Goal: Task Accomplishment & Management: Complete application form

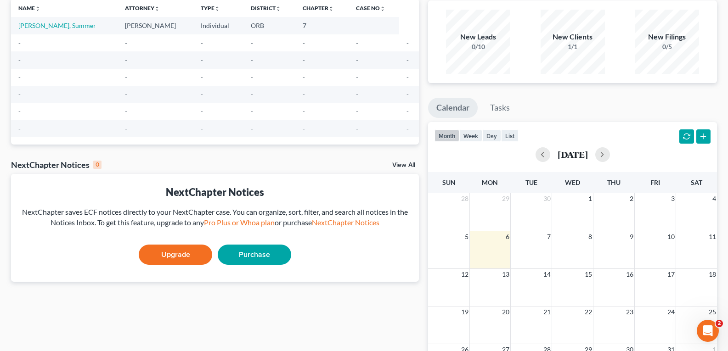
scroll to position [92, 0]
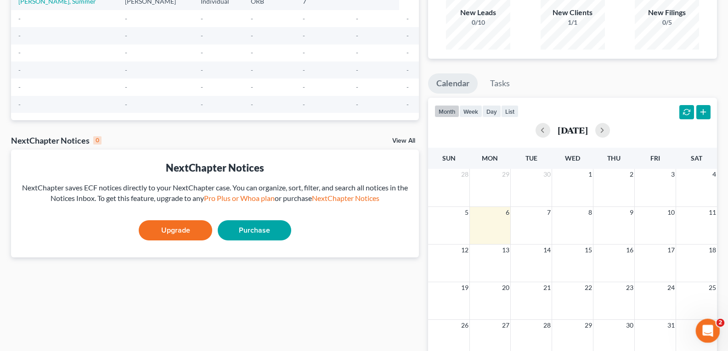
click at [716, 334] on div "Open Intercom Messenger" at bounding box center [706, 329] width 30 height 30
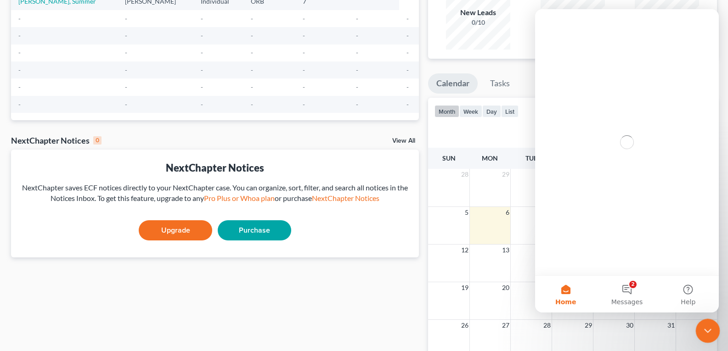
scroll to position [0, 0]
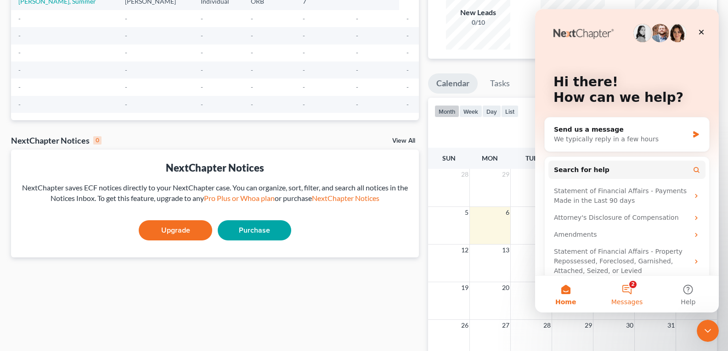
click at [623, 287] on button "2 Messages" at bounding box center [626, 294] width 61 height 37
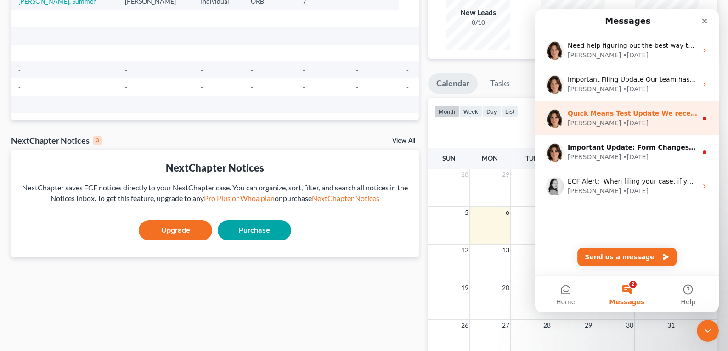
click at [623, 129] on div "Quick Means Test Update We recently launched a new feature allowing you to quic…" at bounding box center [627, 118] width 184 height 34
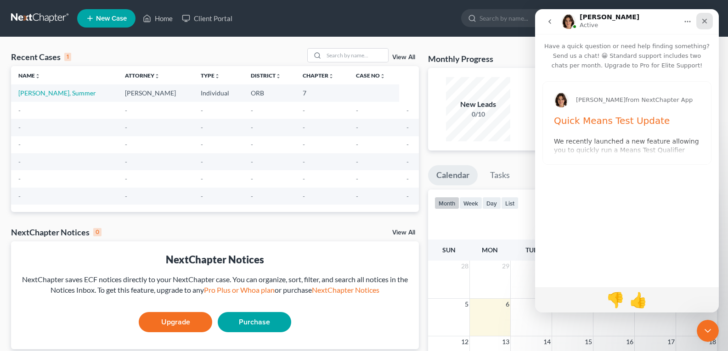
click at [704, 19] on icon "Close" at bounding box center [704, 20] width 7 height 7
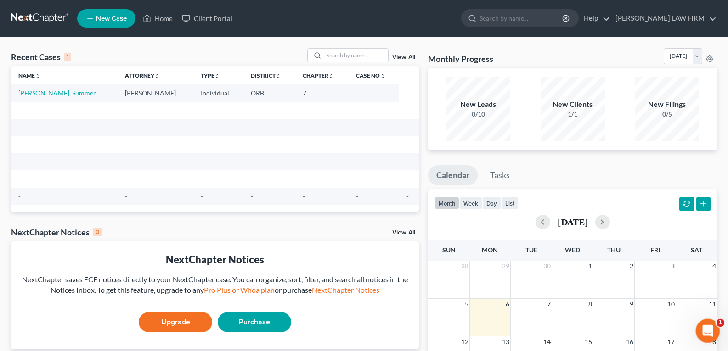
click at [707, 335] on icon "Open Intercom Messenger" at bounding box center [706, 329] width 15 height 15
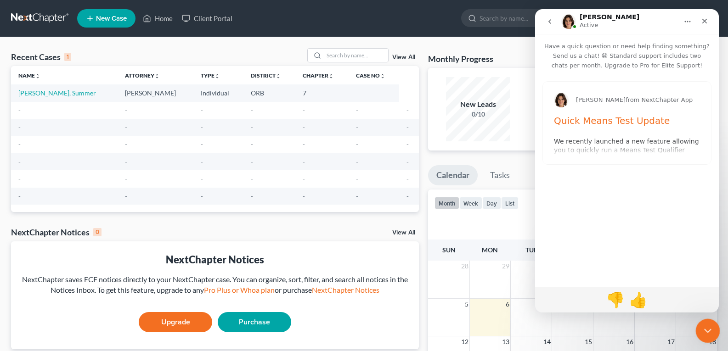
click at [704, 326] on icon "Close Intercom Messenger" at bounding box center [706, 329] width 11 height 11
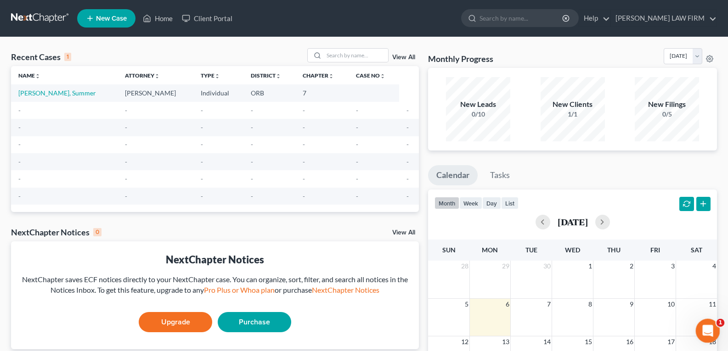
click at [714, 324] on div "Open Intercom Messenger" at bounding box center [706, 329] width 30 height 30
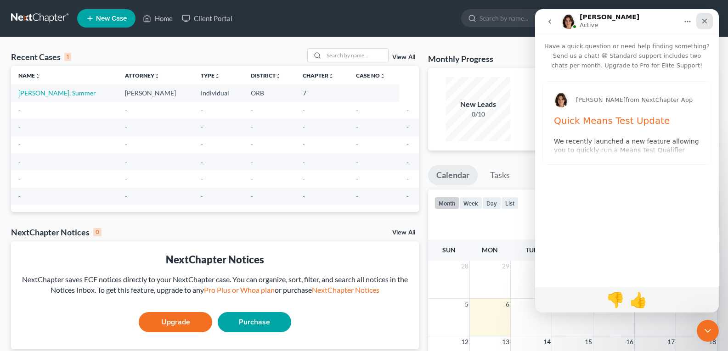
click at [704, 22] on icon "Close" at bounding box center [704, 21] width 5 height 5
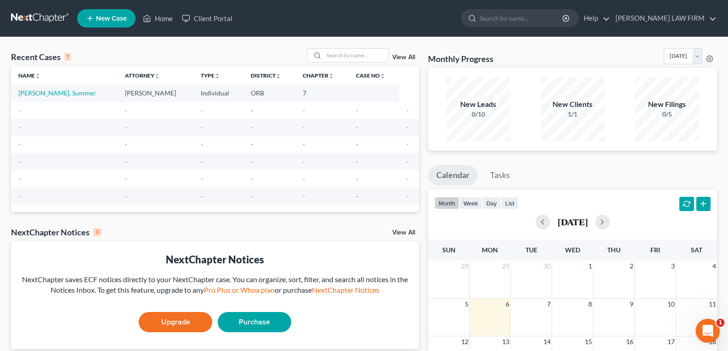
click at [715, 334] on div "Open Intercom Messenger" at bounding box center [706, 329] width 30 height 30
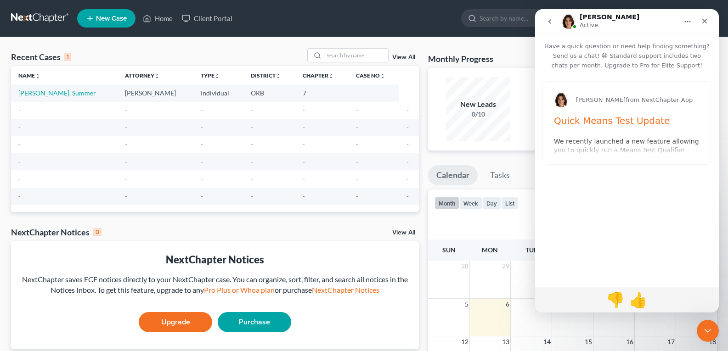
click at [552, 22] on icon "go back" at bounding box center [549, 21] width 7 height 7
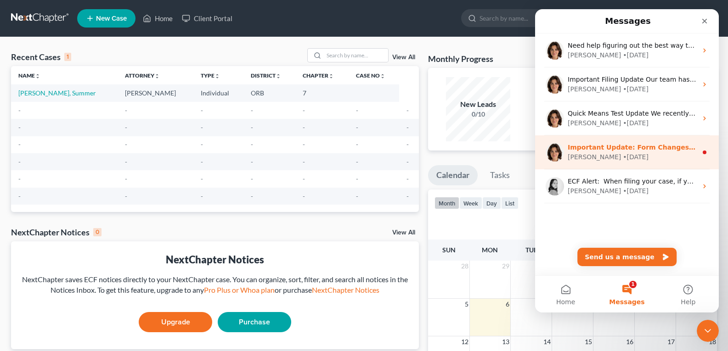
click at [621, 153] on div "[PERSON_NAME] • [DATE]" at bounding box center [631, 157] width 129 height 10
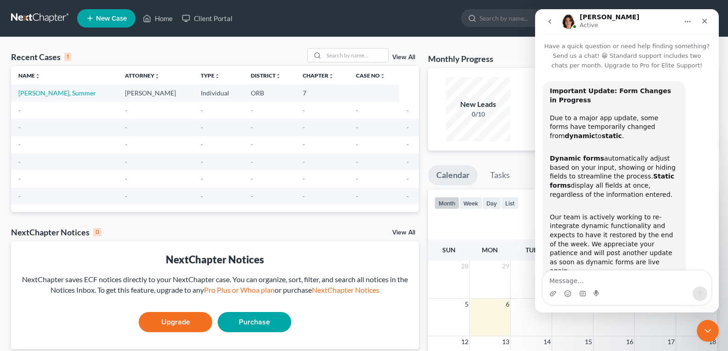
scroll to position [12, 0]
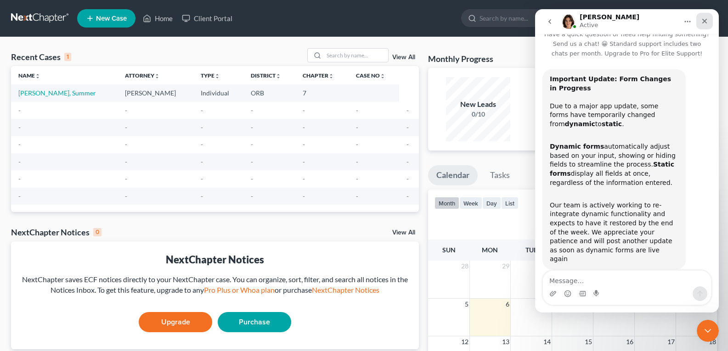
click at [708, 21] on div "Close" at bounding box center [704, 21] width 17 height 17
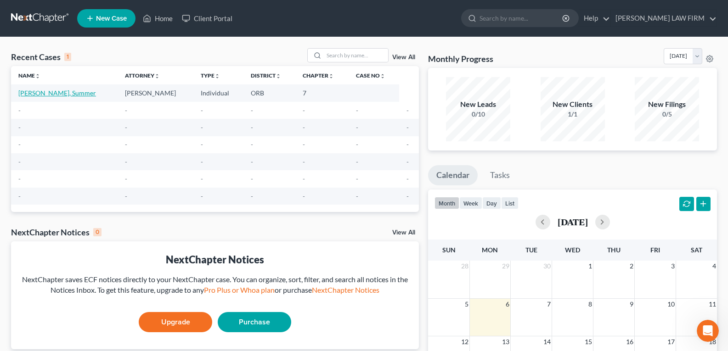
click at [43, 94] on link "[PERSON_NAME], Summer" at bounding box center [57, 93] width 78 height 8
select select "5"
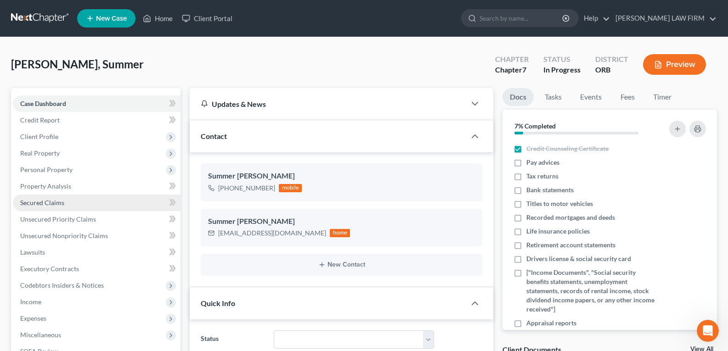
click at [60, 204] on span "Secured Claims" at bounding box center [42, 203] width 44 height 8
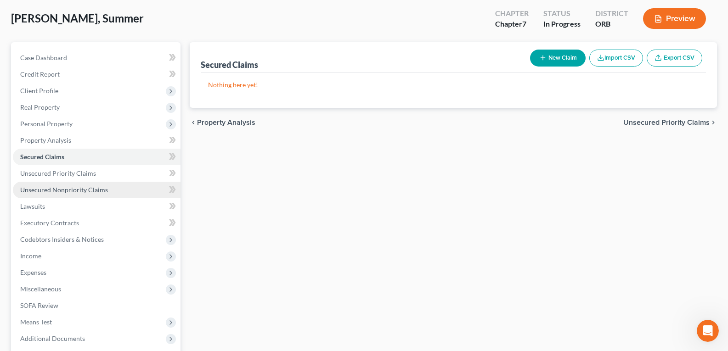
scroll to position [92, 0]
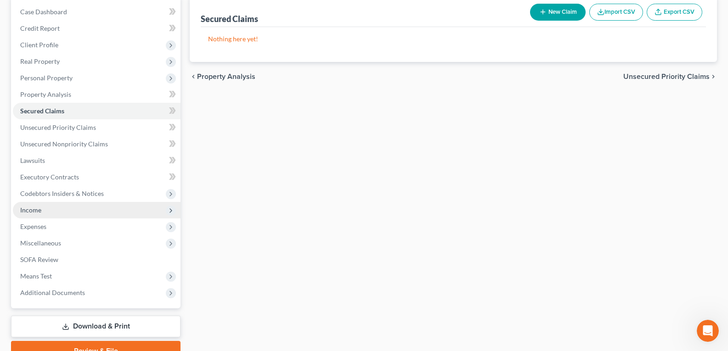
click at [33, 211] on span "Income" at bounding box center [30, 210] width 21 height 8
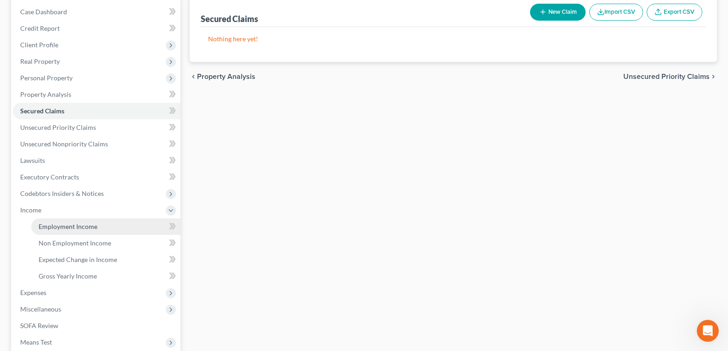
click at [55, 225] on span "Employment Income" at bounding box center [68, 227] width 59 height 8
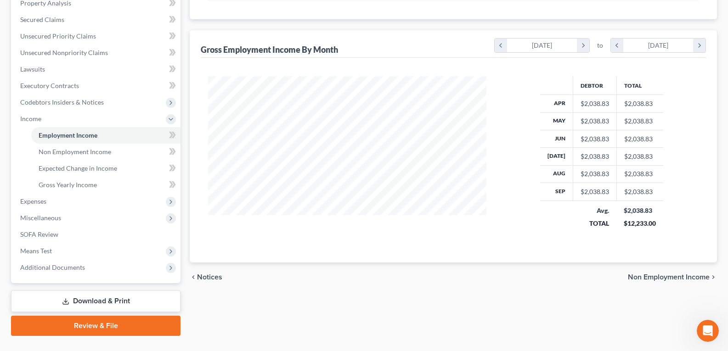
scroll to position [184, 0]
click at [40, 201] on span "Expenses" at bounding box center [33, 201] width 26 height 8
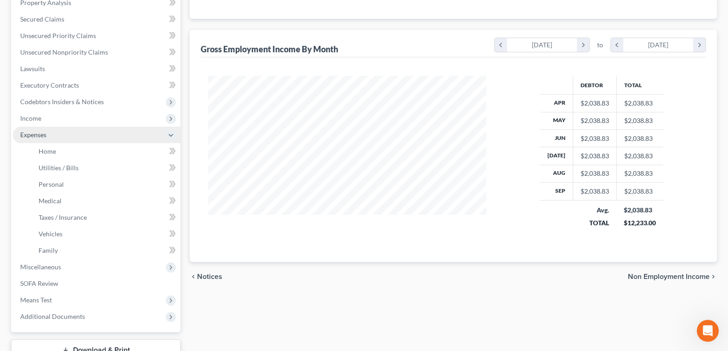
click at [31, 133] on span "Expenses" at bounding box center [33, 135] width 26 height 8
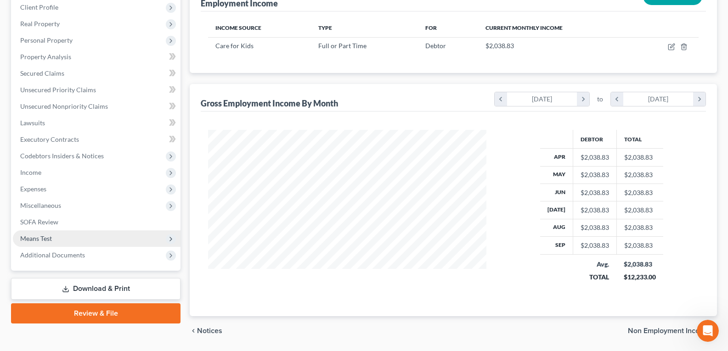
scroll to position [113, 0]
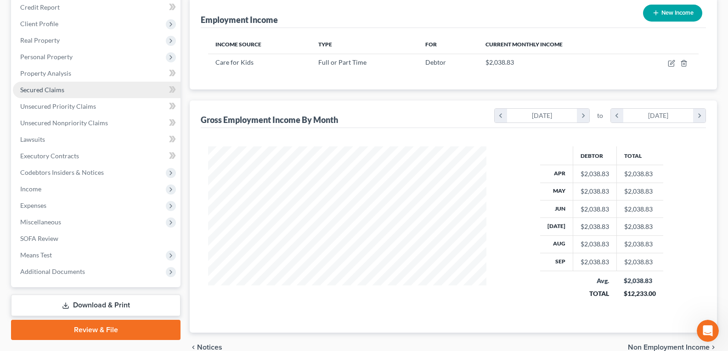
click at [45, 89] on span "Secured Claims" at bounding box center [42, 90] width 44 height 8
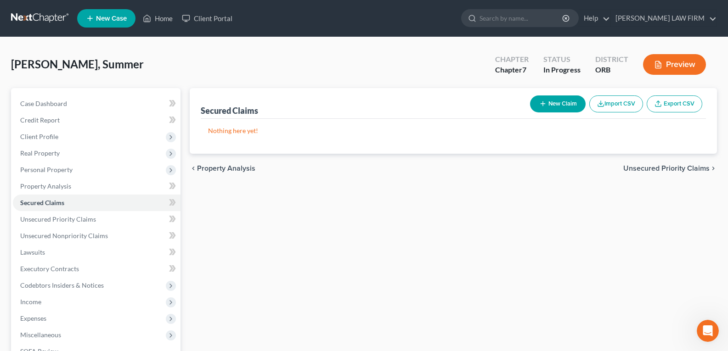
click at [555, 101] on button "New Claim" at bounding box center [558, 103] width 56 height 17
select select "0"
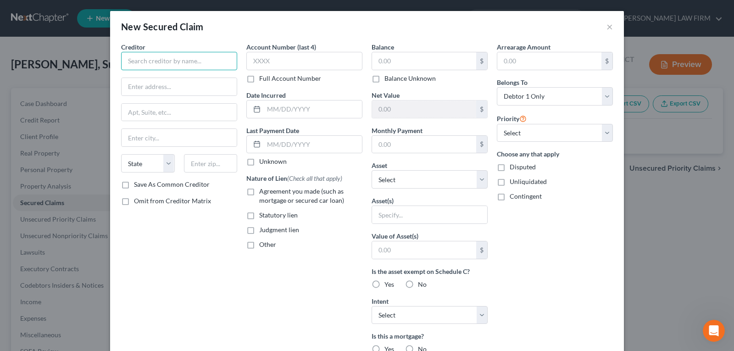
click at [189, 67] on input "text" at bounding box center [179, 61] width 116 height 18
